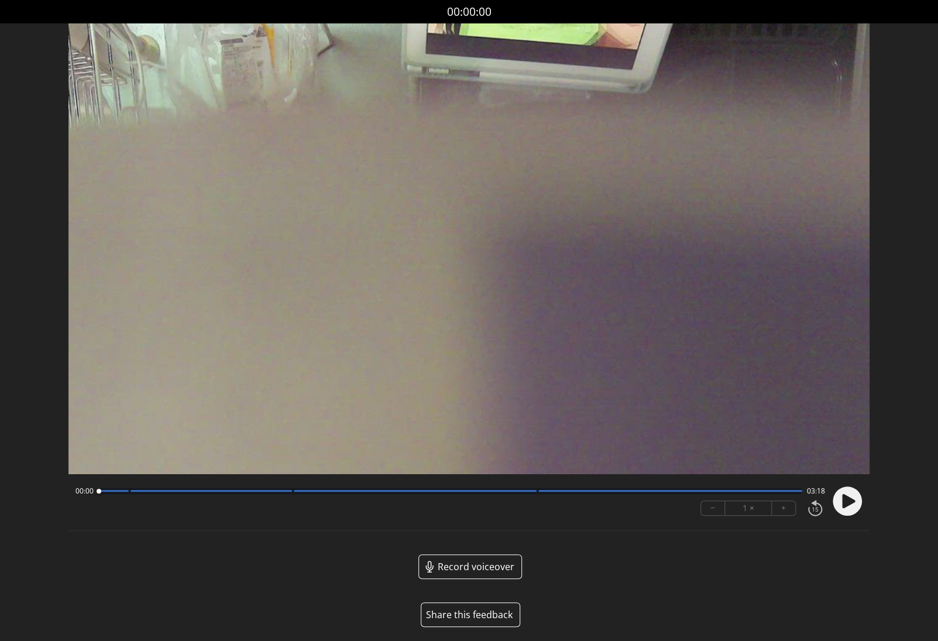
click at [467, 614] on button "Share this feedback" at bounding box center [471, 614] width 100 height 25
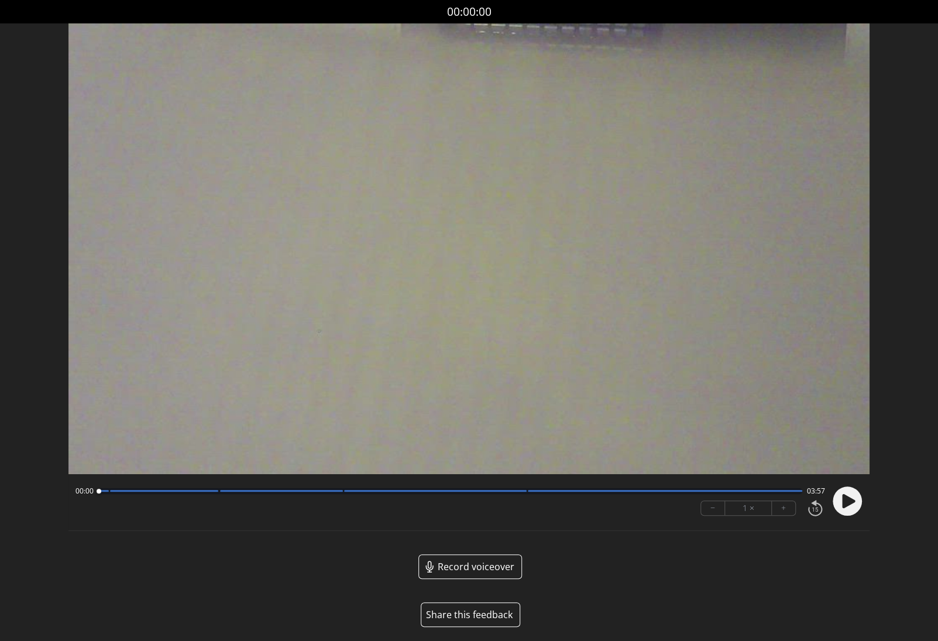
click at [480, 614] on button "Share this feedback" at bounding box center [471, 614] width 100 height 25
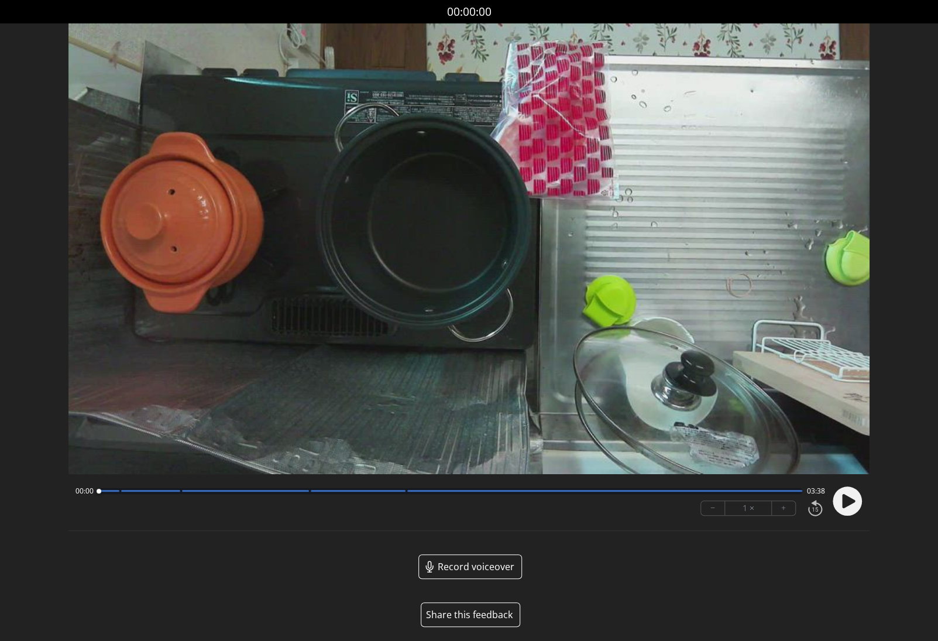
click at [465, 612] on button "Share this feedback" at bounding box center [471, 614] width 100 height 25
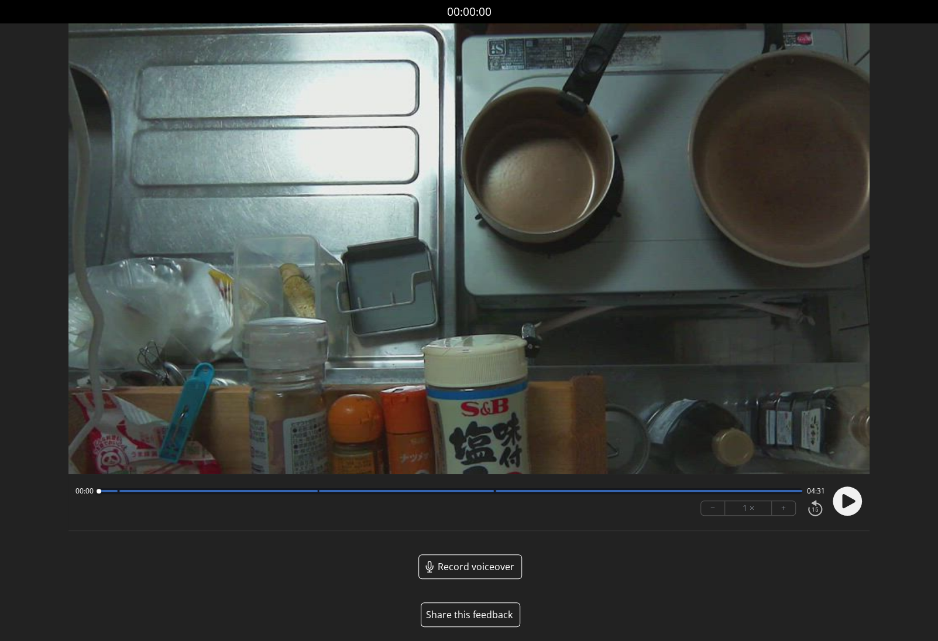
click at [467, 615] on button "Share this feedback" at bounding box center [471, 614] width 100 height 25
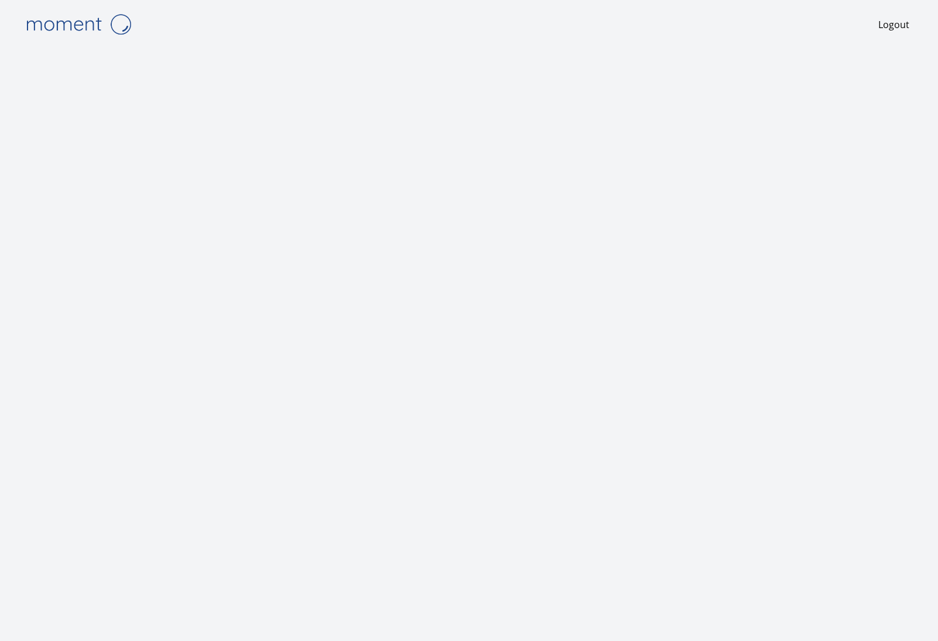
click at [75, 15] on img at bounding box center [78, 24] width 117 height 30
